Goal: Check status

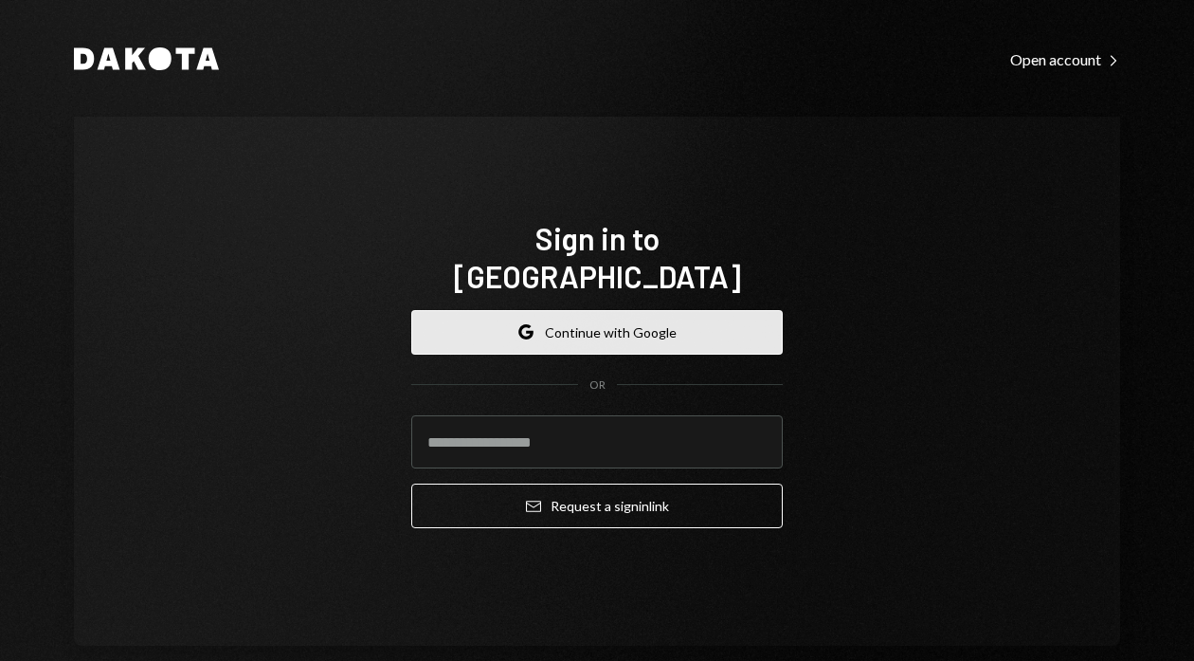
click at [633, 317] on button "Google Continue with Google" at bounding box center [597, 332] width 372 height 45
click at [702, 310] on button "Google Continue with Google" at bounding box center [597, 332] width 372 height 45
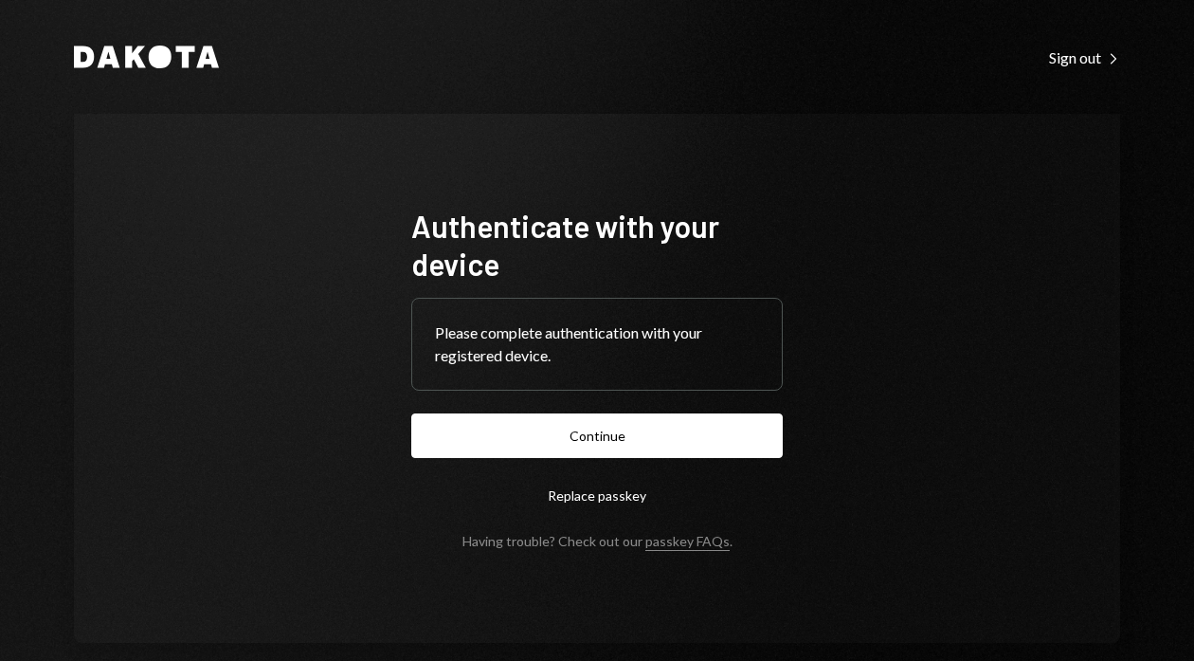
click at [702, 437] on button "Continue" at bounding box center [597, 435] width 372 height 45
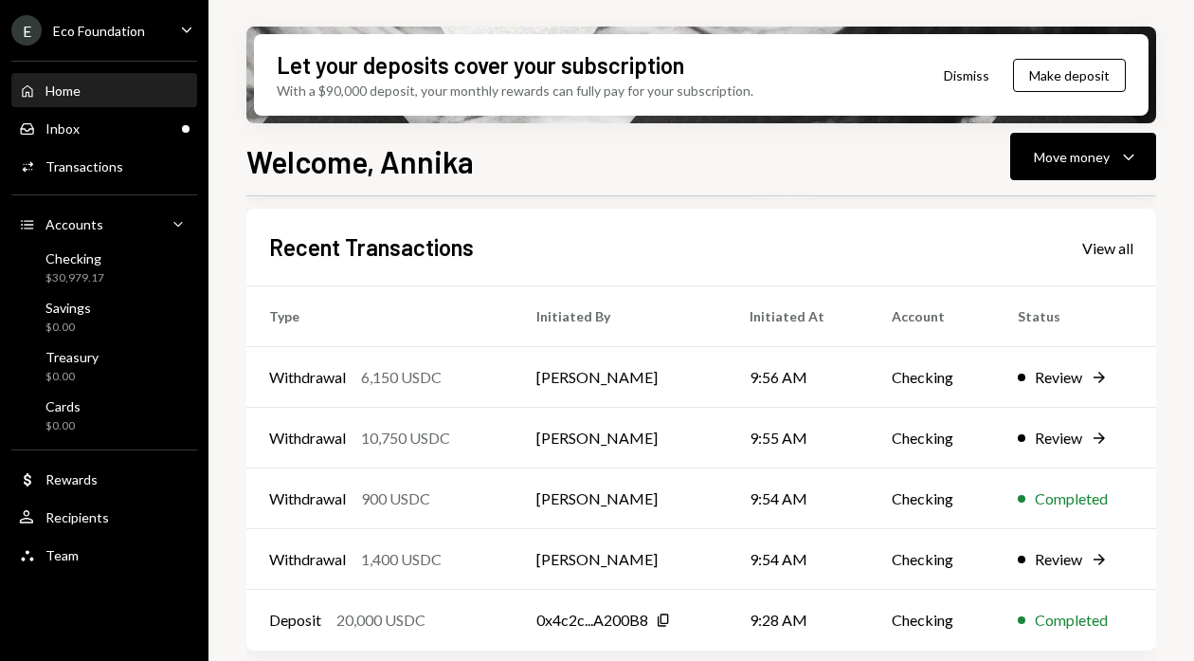
scroll to position [483, 0]
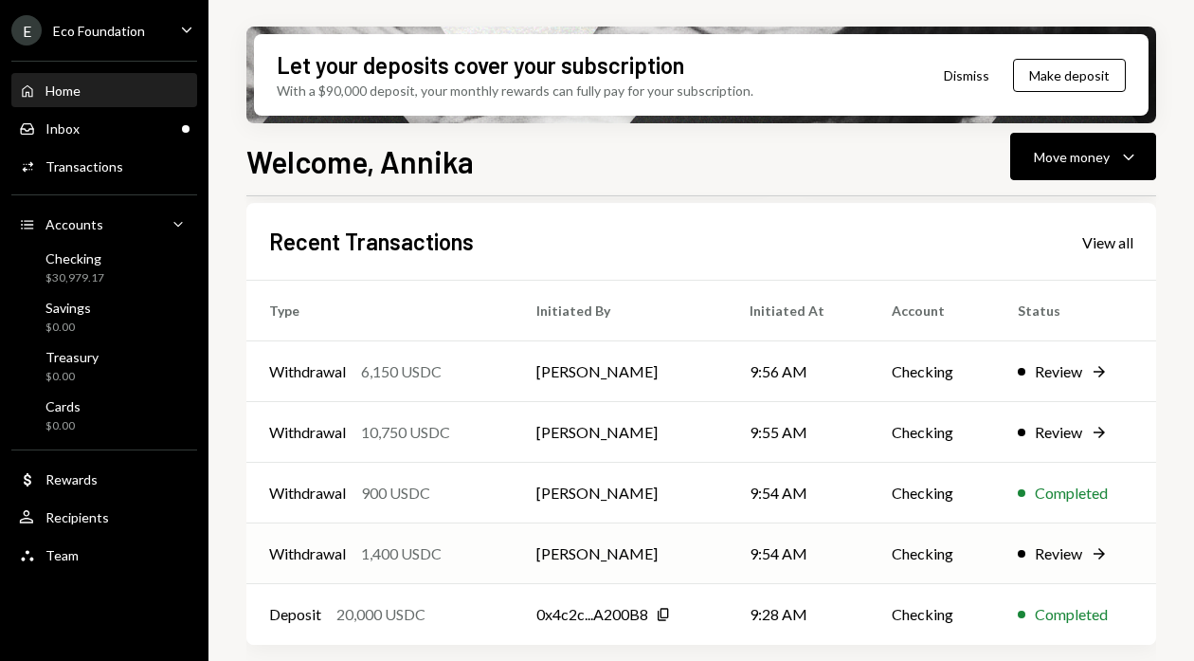
click at [646, 544] on td "[PERSON_NAME]" at bounding box center [620, 553] width 212 height 61
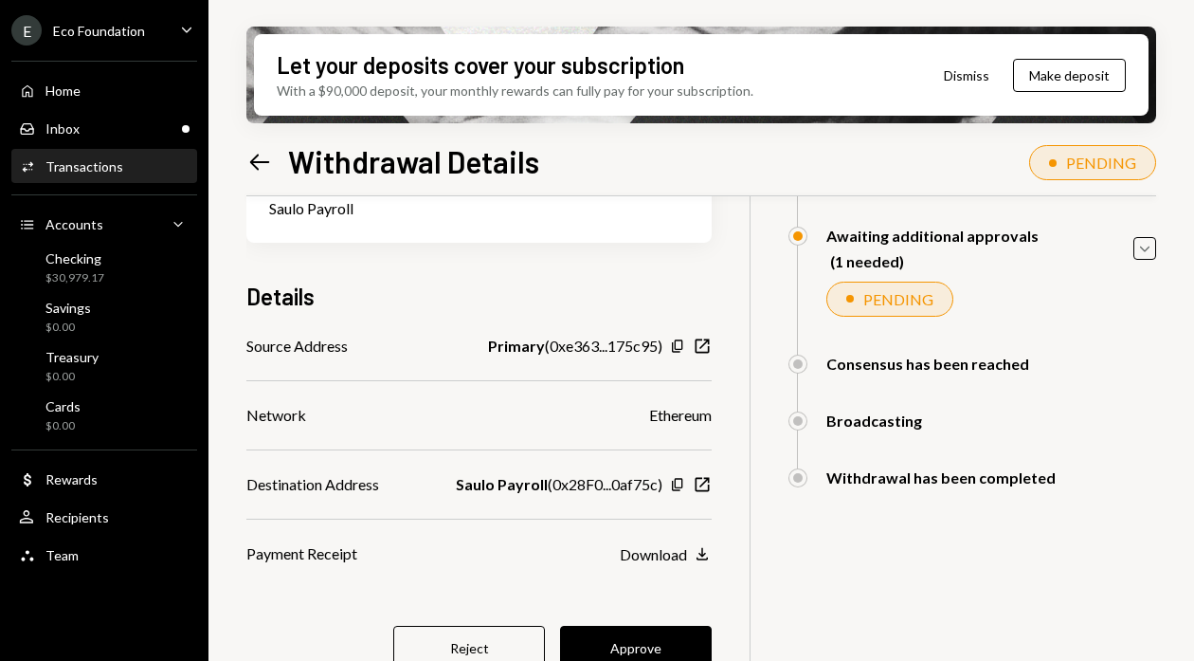
scroll to position [196, 0]
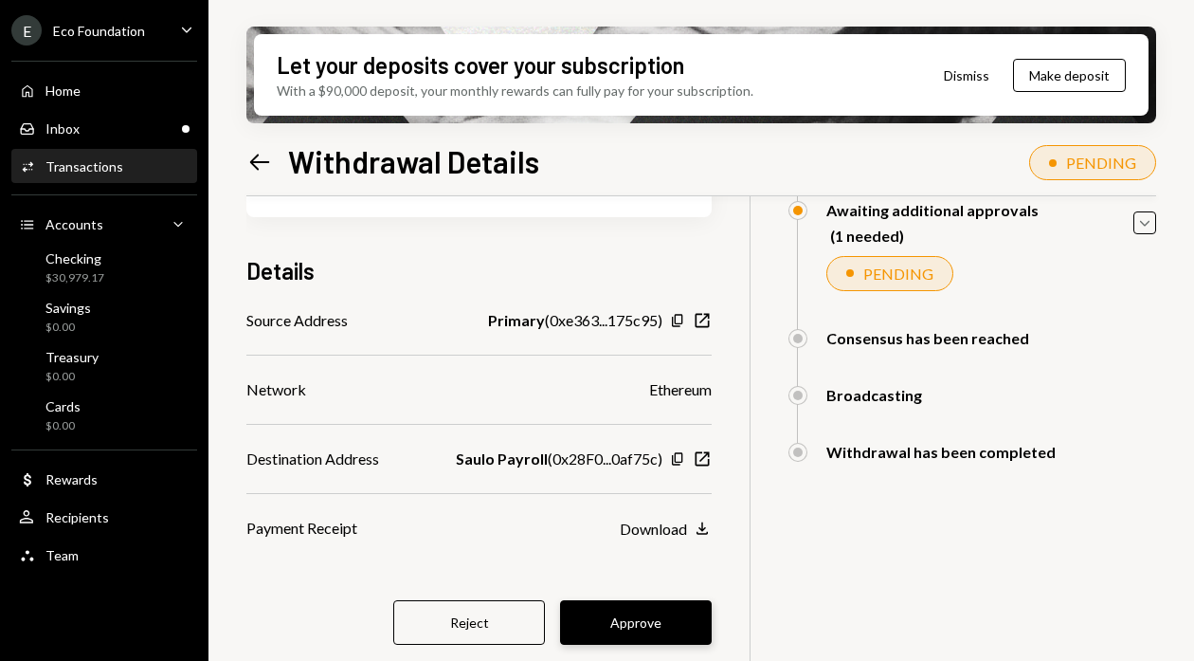
click at [630, 629] on button "Approve" at bounding box center [636, 622] width 152 height 45
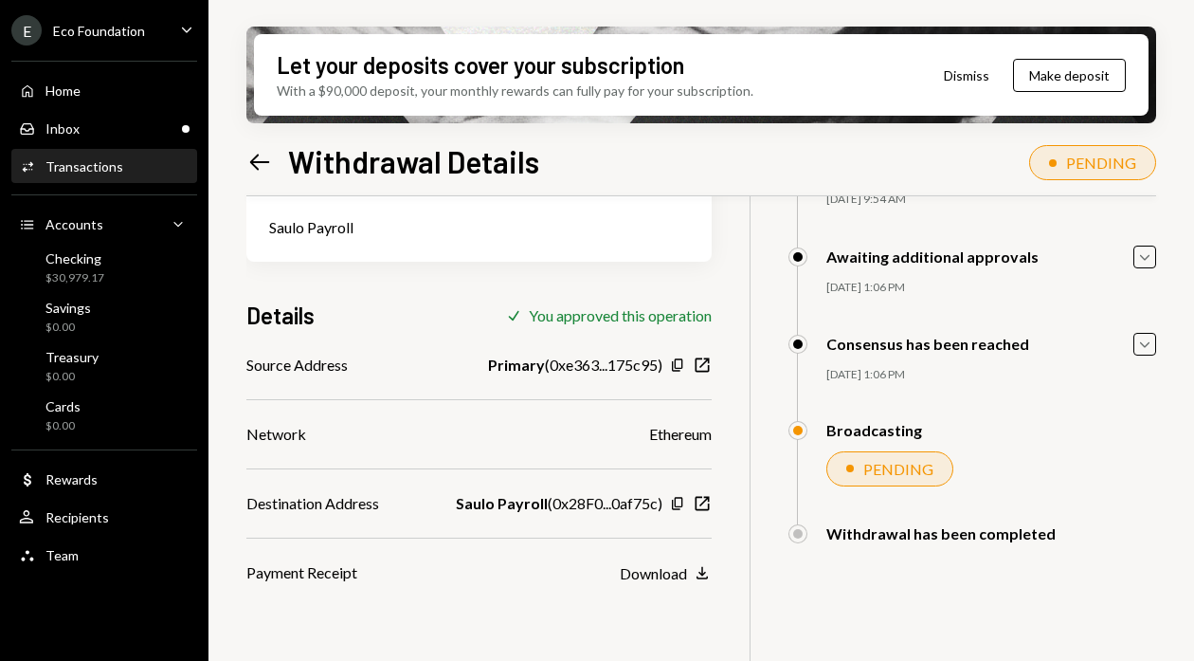
scroll to position [152, 0]
click at [264, 172] on icon "Left Arrow" at bounding box center [259, 162] width 27 height 27
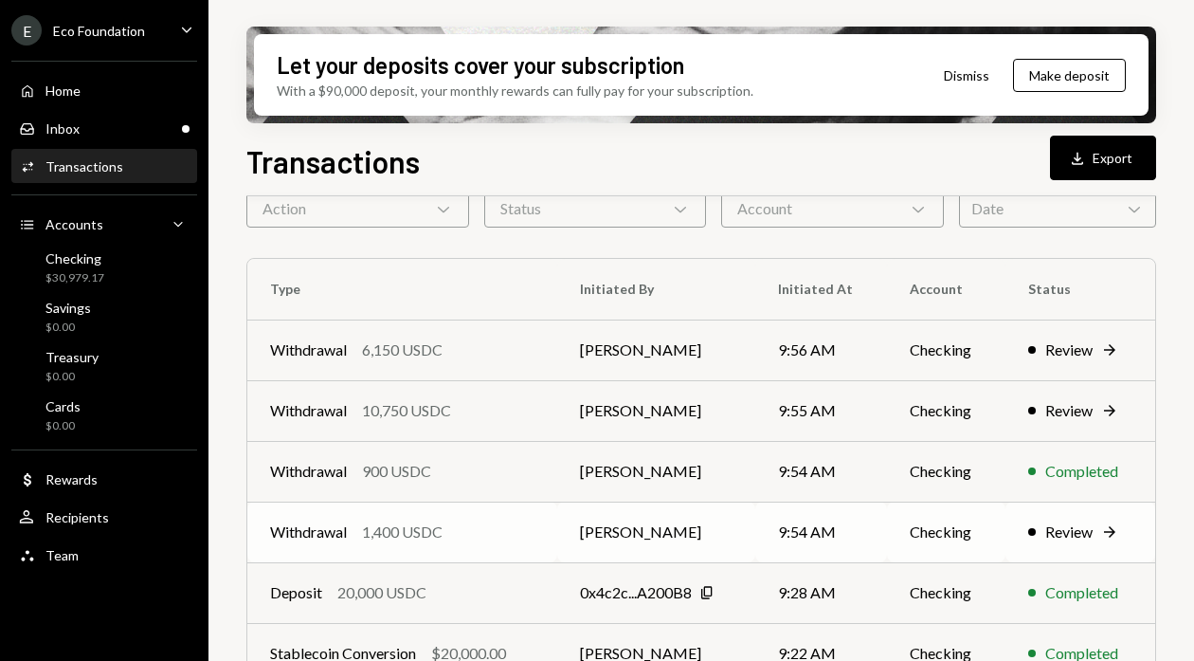
scroll to position [103, 0]
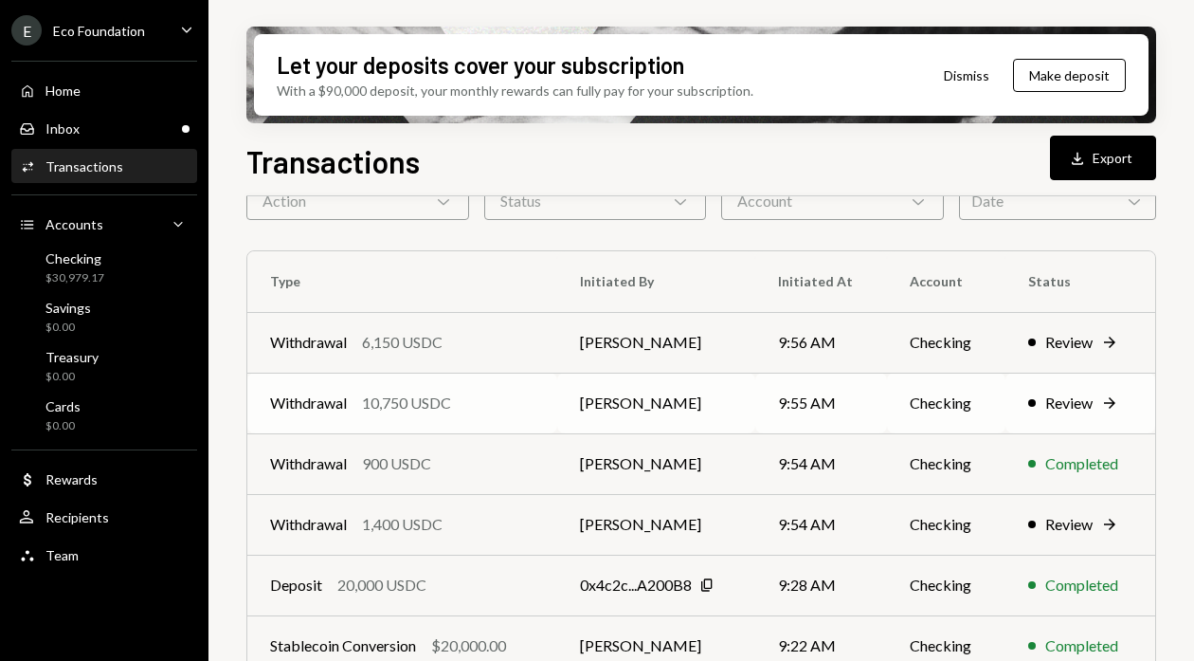
click at [517, 402] on div "Withdrawal 10,750 USDC" at bounding box center [402, 403] width 264 height 23
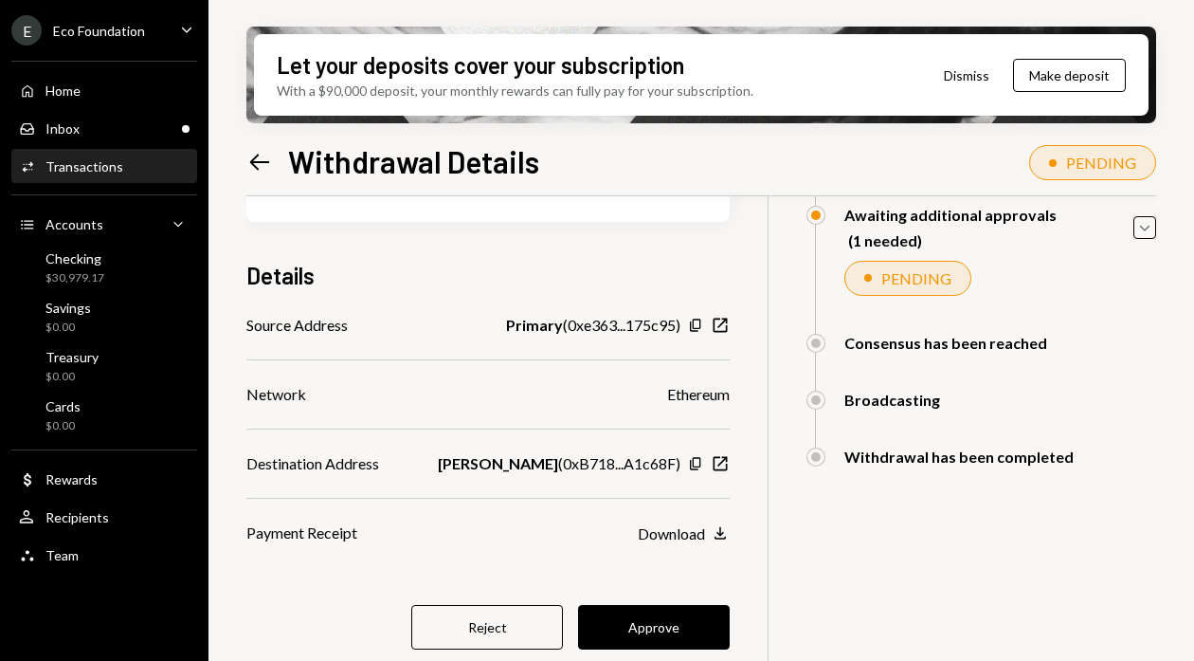
scroll to position [196, 0]
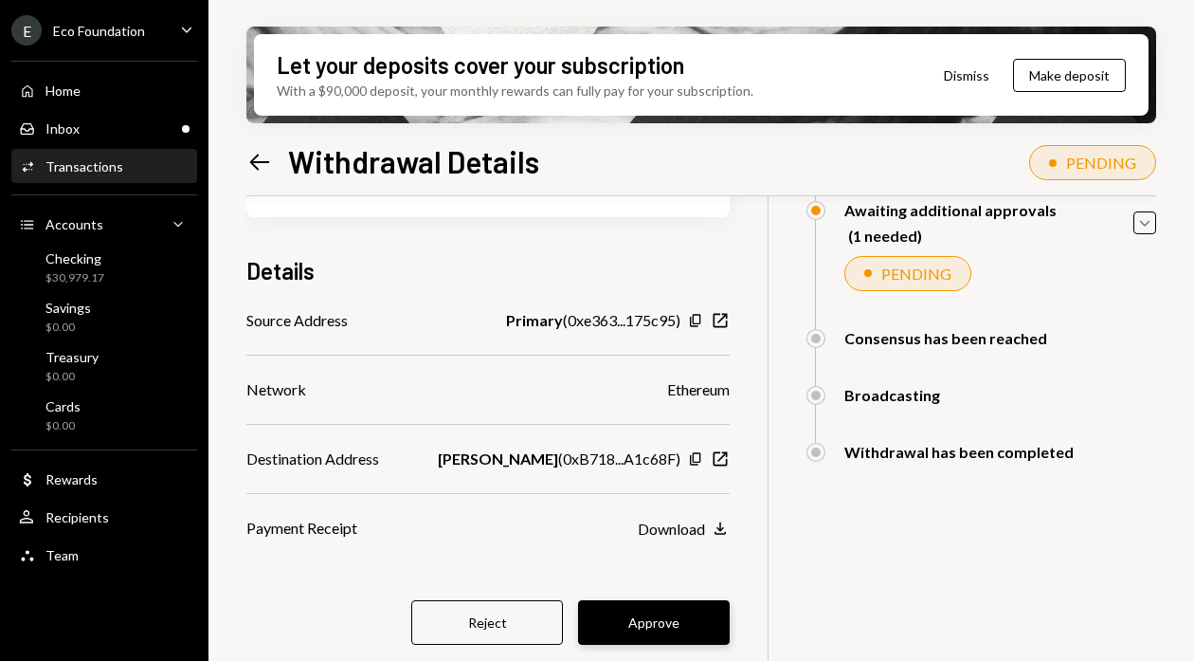
click at [665, 613] on button "Approve" at bounding box center [654, 622] width 152 height 45
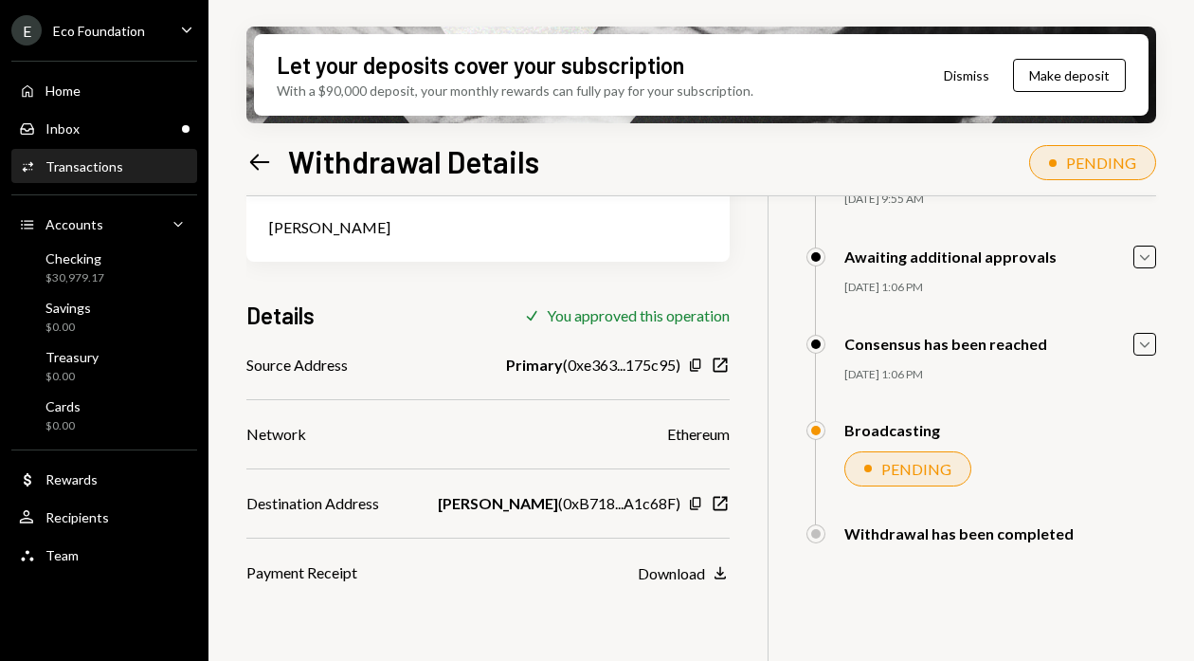
click at [268, 167] on icon "Left Arrow" at bounding box center [259, 162] width 27 height 27
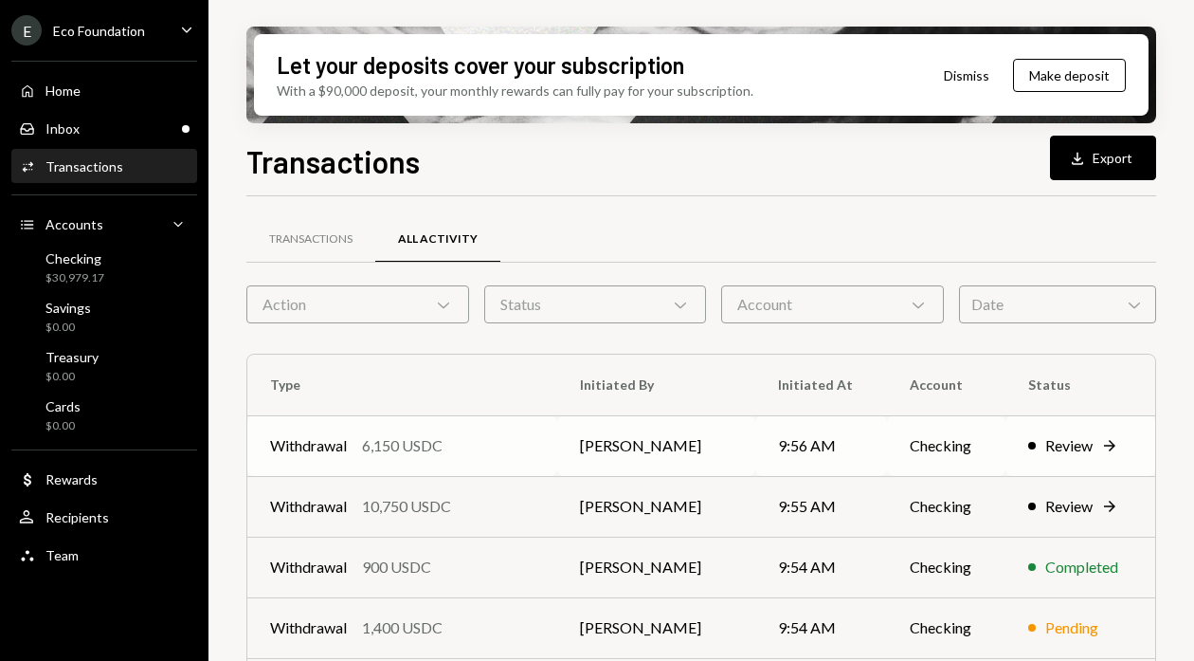
click at [420, 430] on td "Withdrawal 6,150 USDC" at bounding box center [402, 445] width 310 height 61
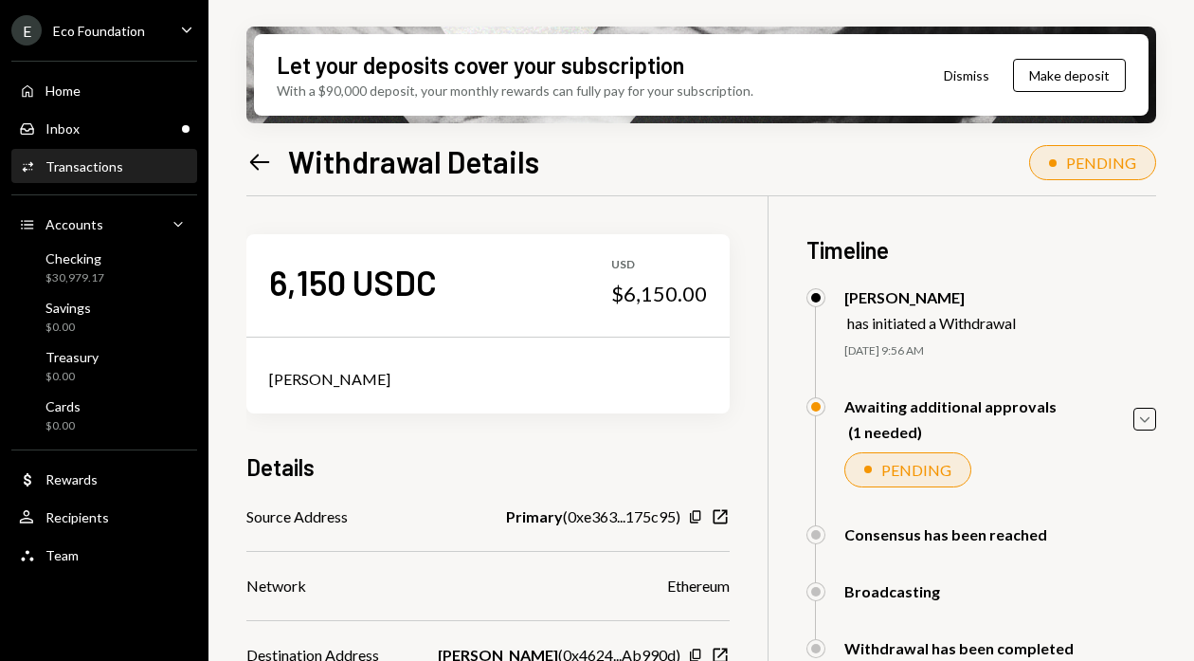
scroll to position [196, 0]
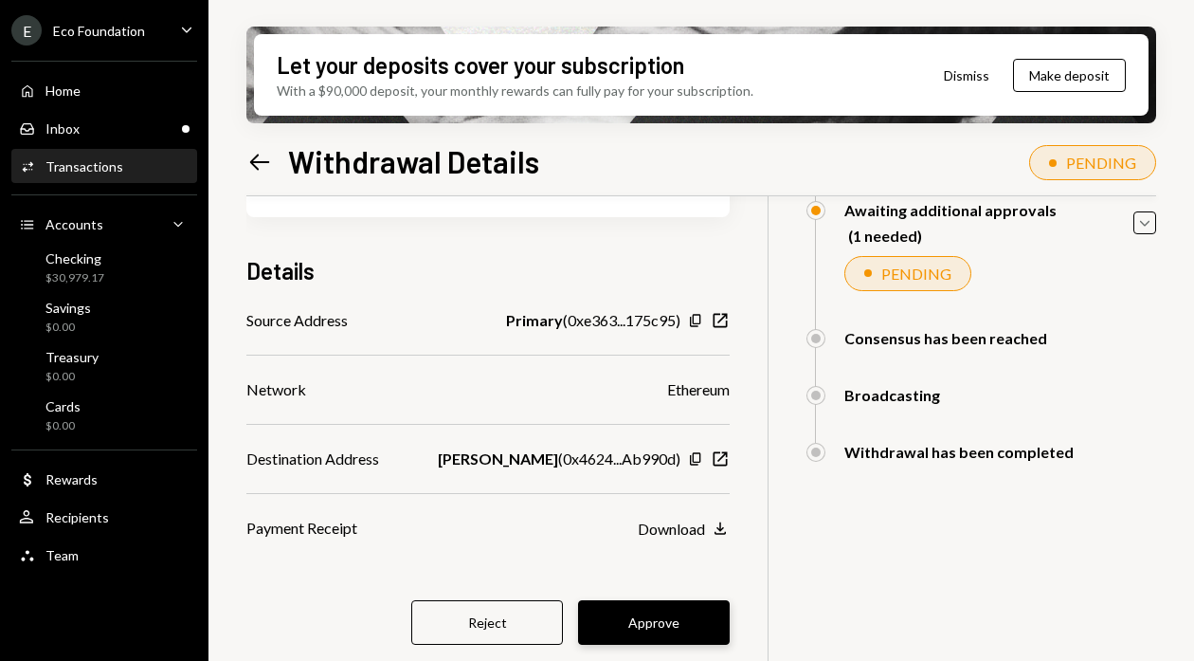
click at [635, 626] on button "Approve" at bounding box center [654, 622] width 152 height 45
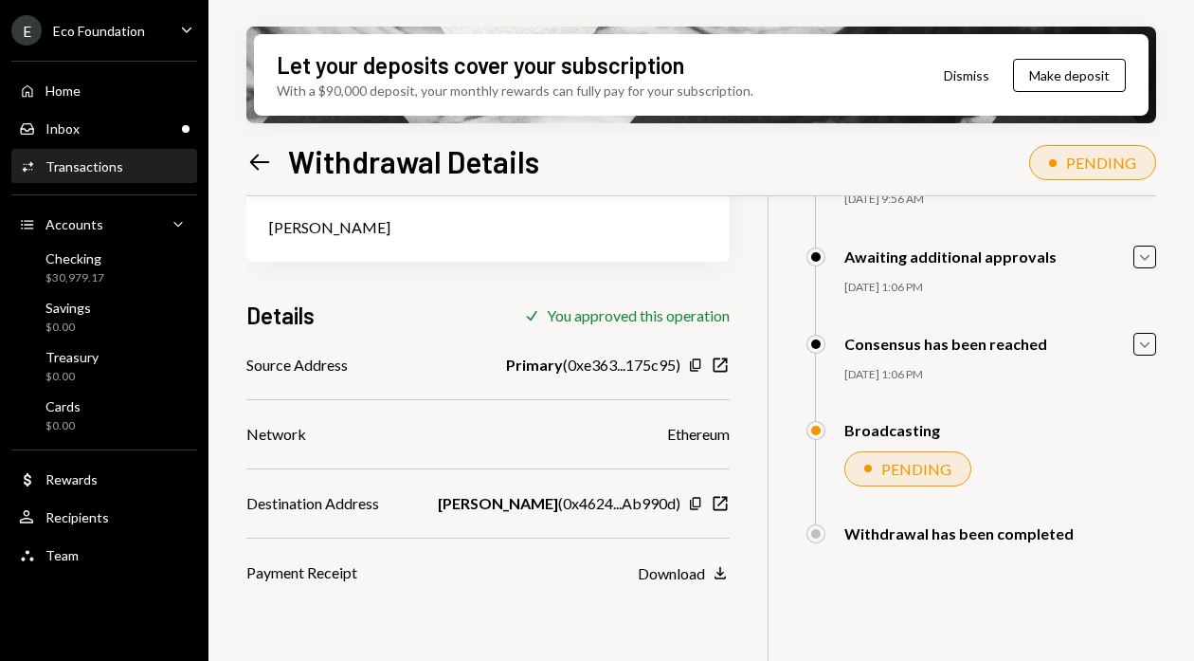
scroll to position [152, 0]
click at [99, 126] on div "Inbox Inbox" at bounding box center [104, 128] width 171 height 17
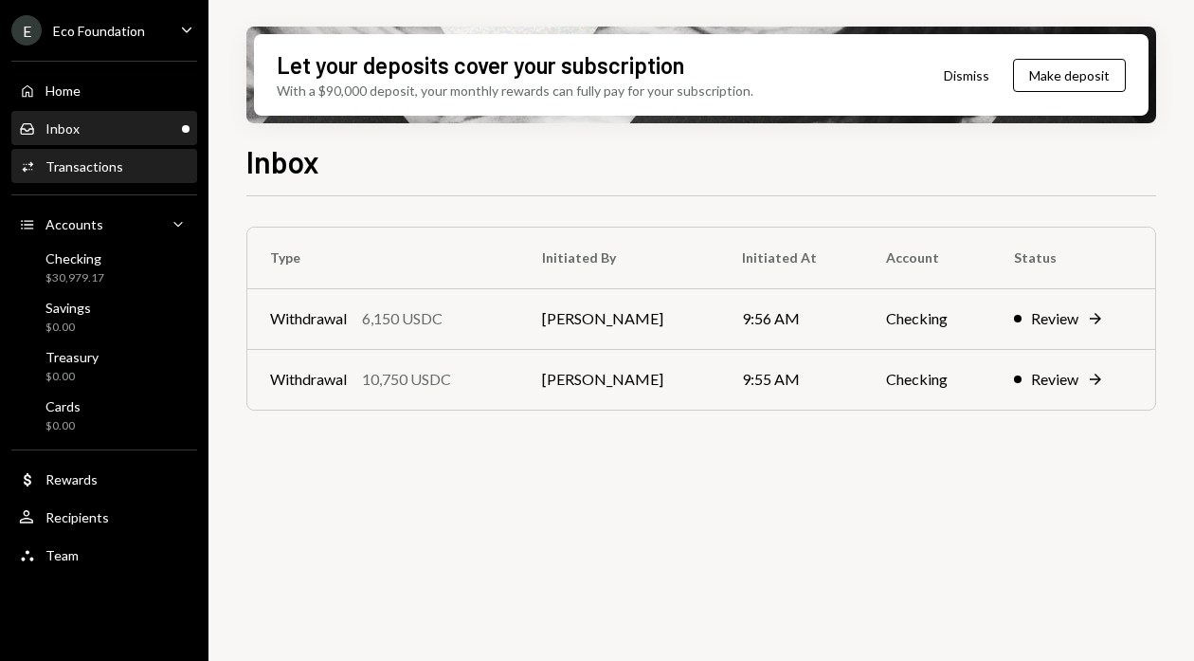
click at [94, 163] on div "Transactions" at bounding box center [85, 166] width 78 height 16
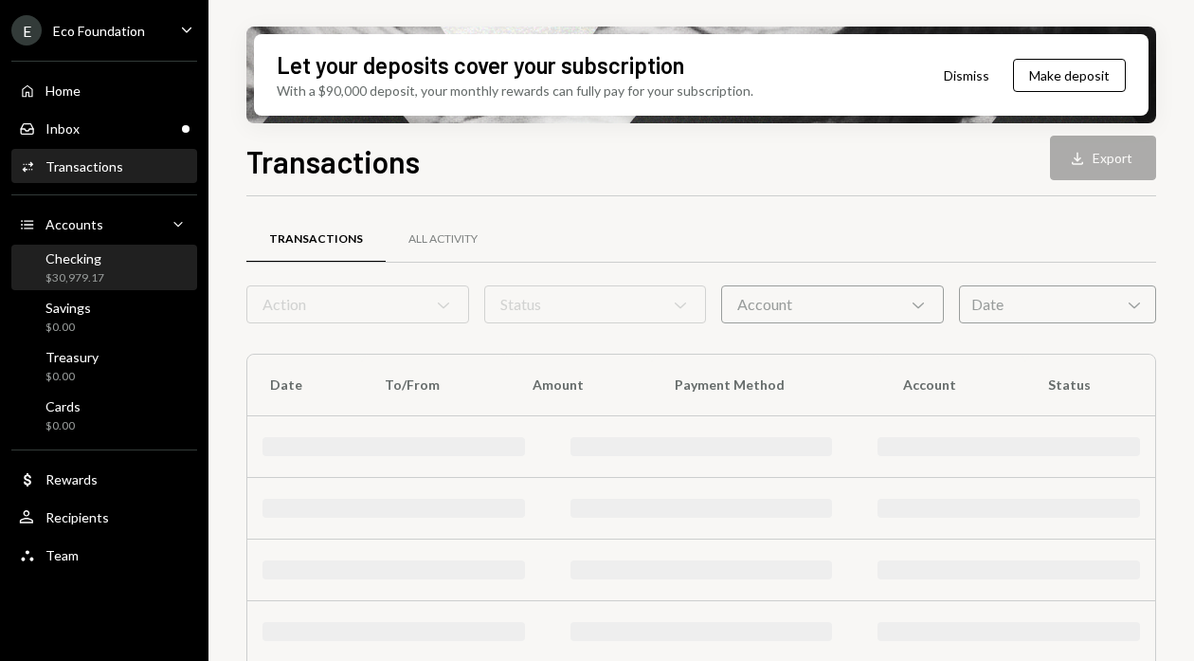
click at [93, 282] on div "$30,979.17" at bounding box center [75, 278] width 59 height 16
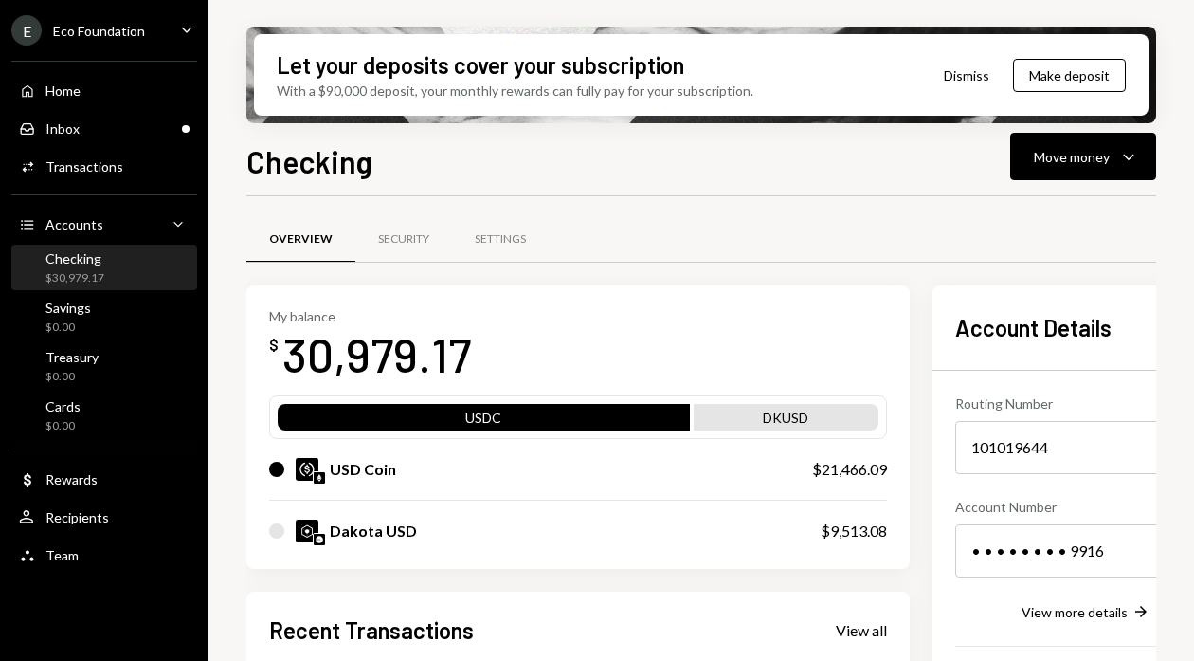
click at [97, 274] on div "$30,979.17" at bounding box center [75, 278] width 59 height 16
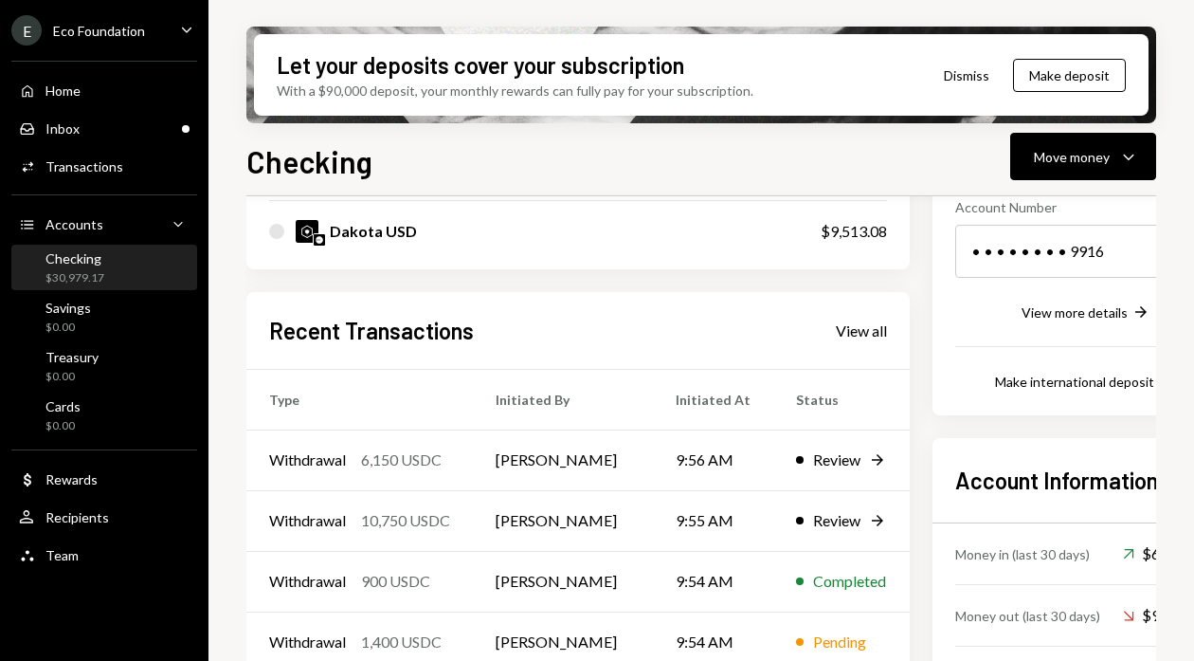
scroll to position [388, 0]
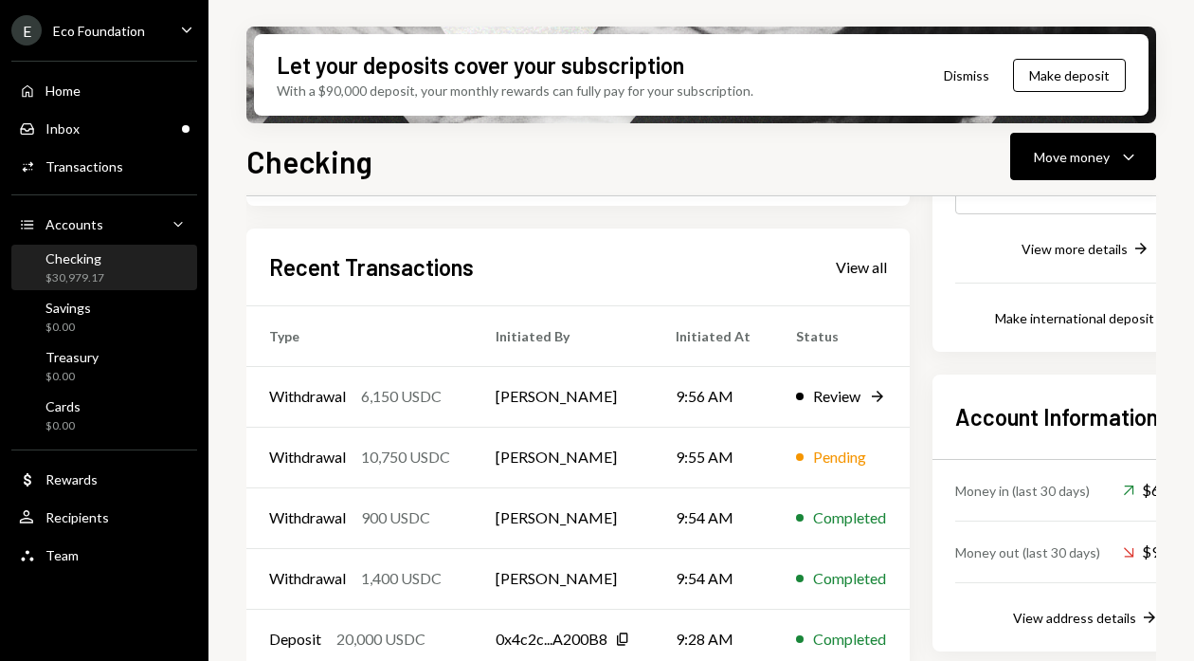
scroll to position [388, 0]
